Goal: Task Accomplishment & Management: Use online tool/utility

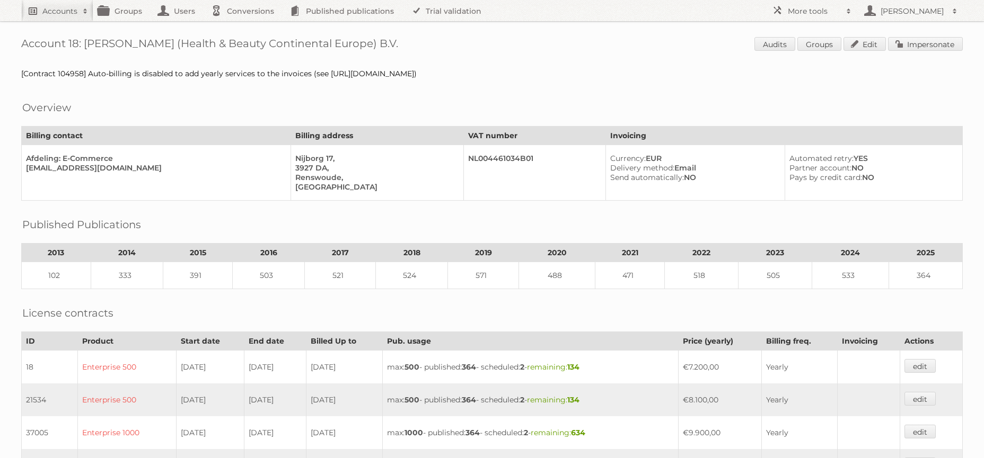
click at [59, 15] on h2 "Accounts" at bounding box center [59, 11] width 35 height 11
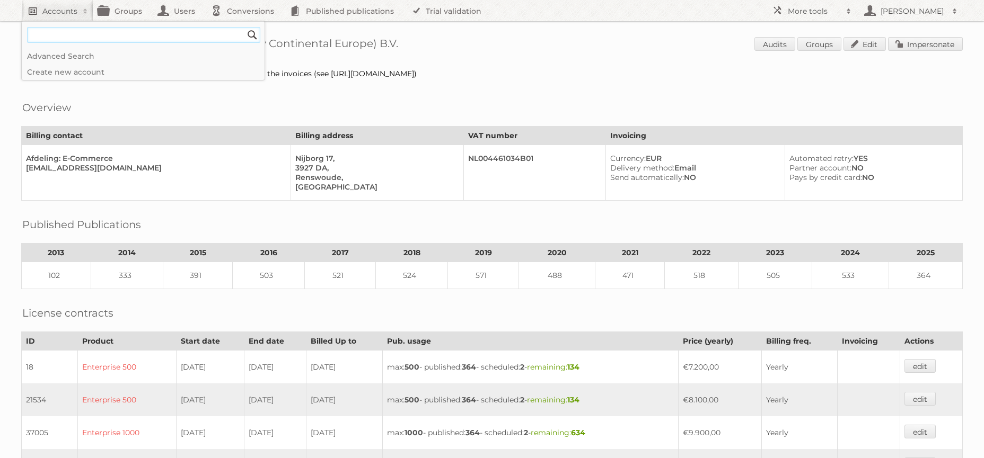
type input"] "k"
type input"] "KARWEI"
click at [244, 27] on input "Search" at bounding box center [252, 35] width 16 height 16
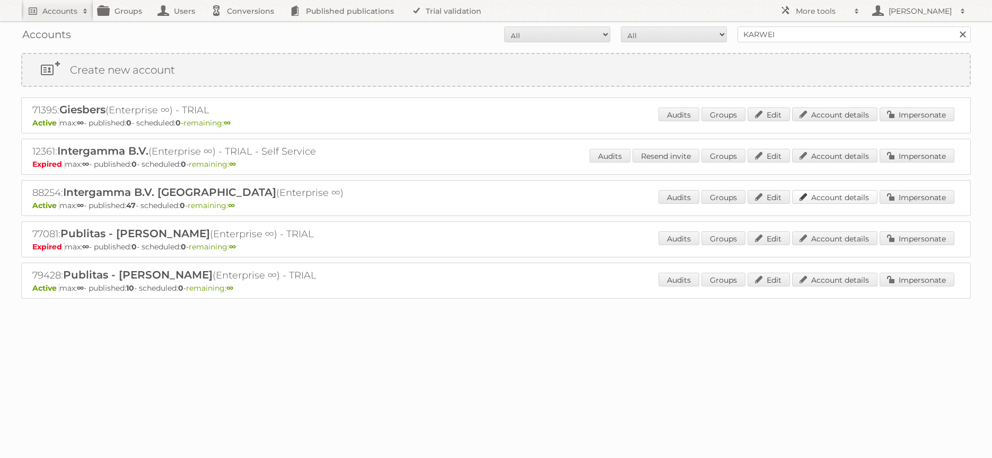
click at [844, 193] on link "Account details" at bounding box center [834, 197] width 85 height 14
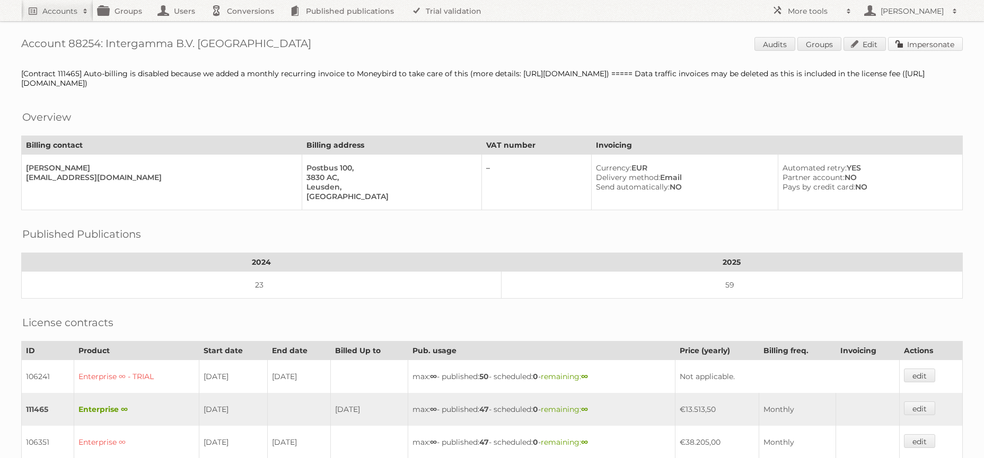
click at [928, 50] on link "Impersonate" at bounding box center [925, 44] width 75 height 14
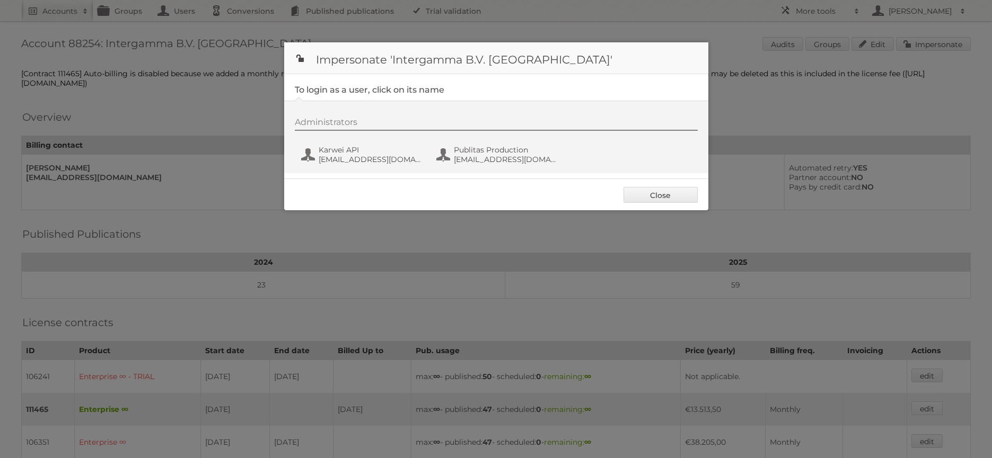
click at [352, 170] on div "Administrators Karwei API [EMAIL_ADDRESS][DOMAIN_NAME] Publitas Production [EMA…" at bounding box center [496, 137] width 424 height 73
click at [358, 162] on span "[EMAIL_ADDRESS][DOMAIN_NAME]" at bounding box center [370, 160] width 103 height 10
